Goal: Information Seeking & Learning: Understand process/instructions

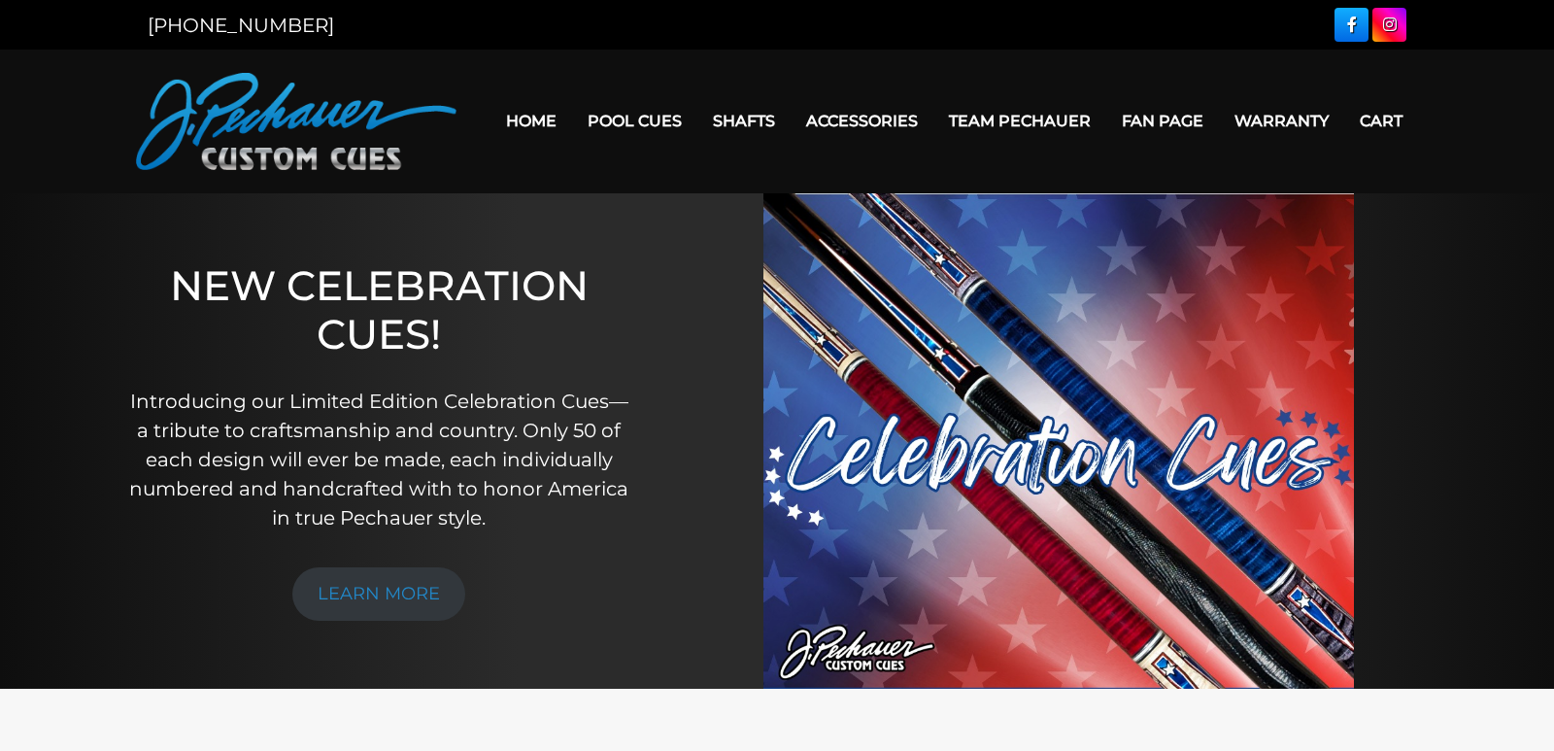
click at [1284, 119] on link "Warranty" at bounding box center [1281, 121] width 125 height 50
click at [1258, 120] on link "Warranty" at bounding box center [1281, 121] width 125 height 50
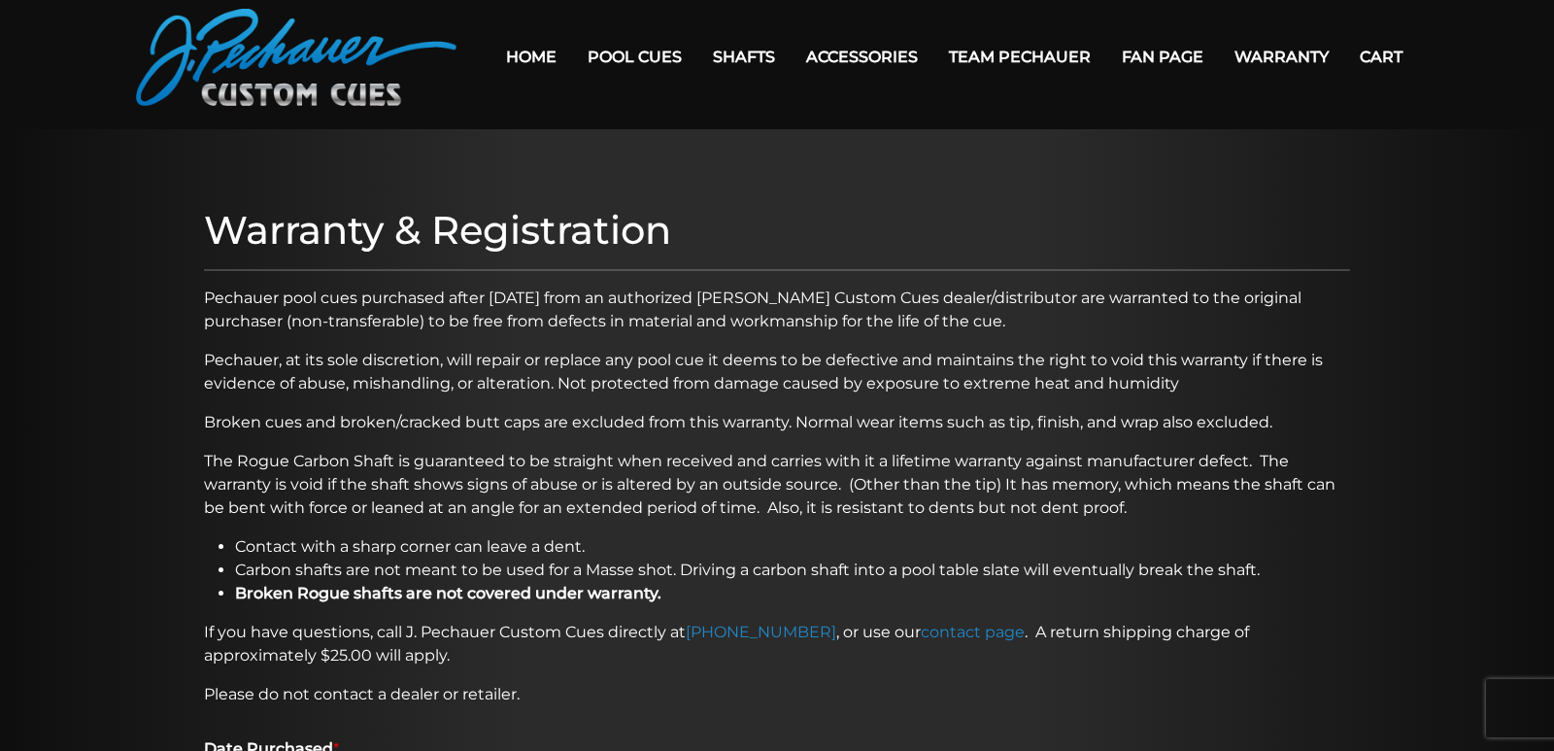
scroll to position [78, 0]
